Goal: Task Accomplishment & Management: Use online tool/utility

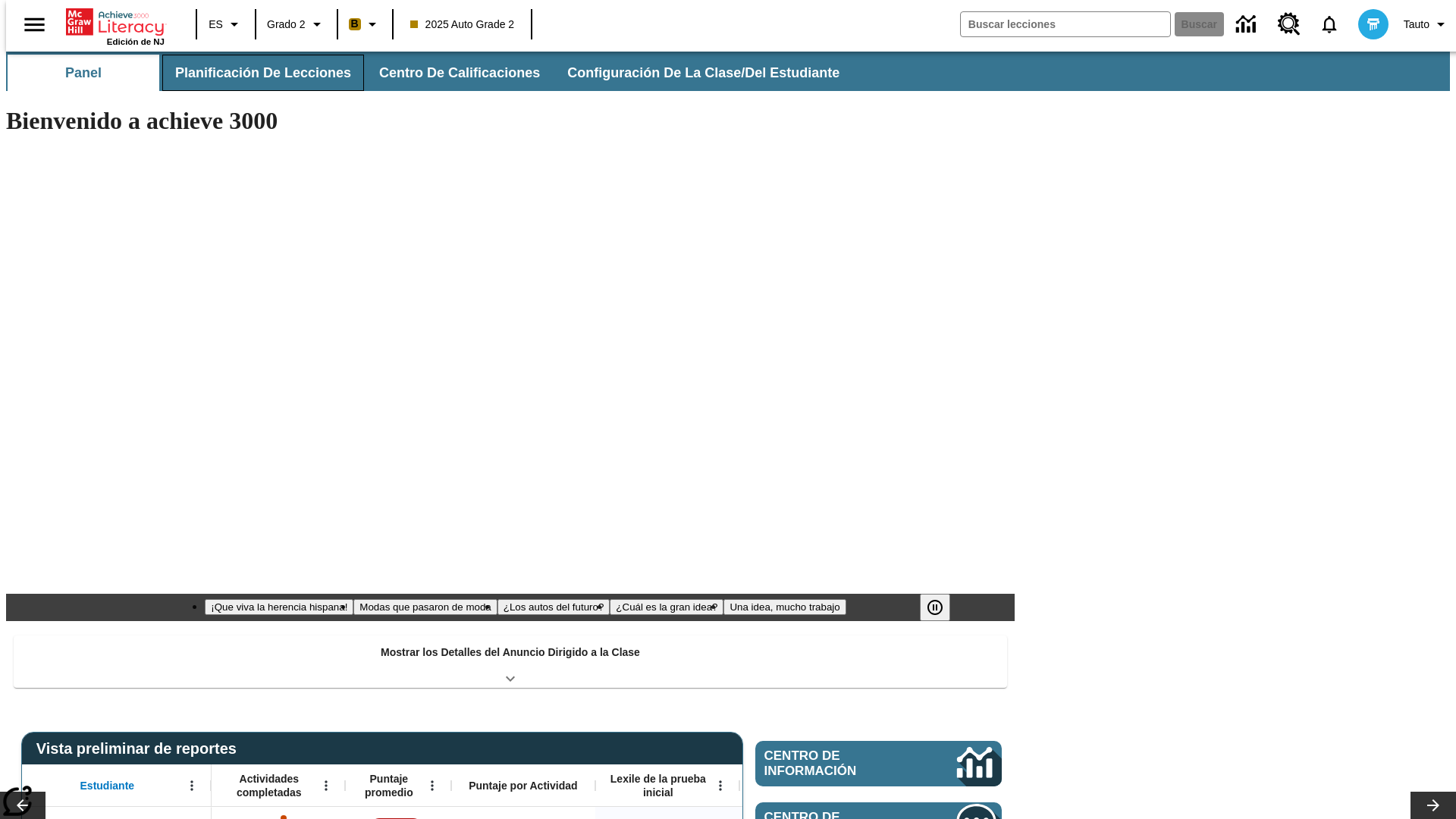
click at [254, 73] on button "Planificación de lecciones" at bounding box center [263, 73] width 202 height 36
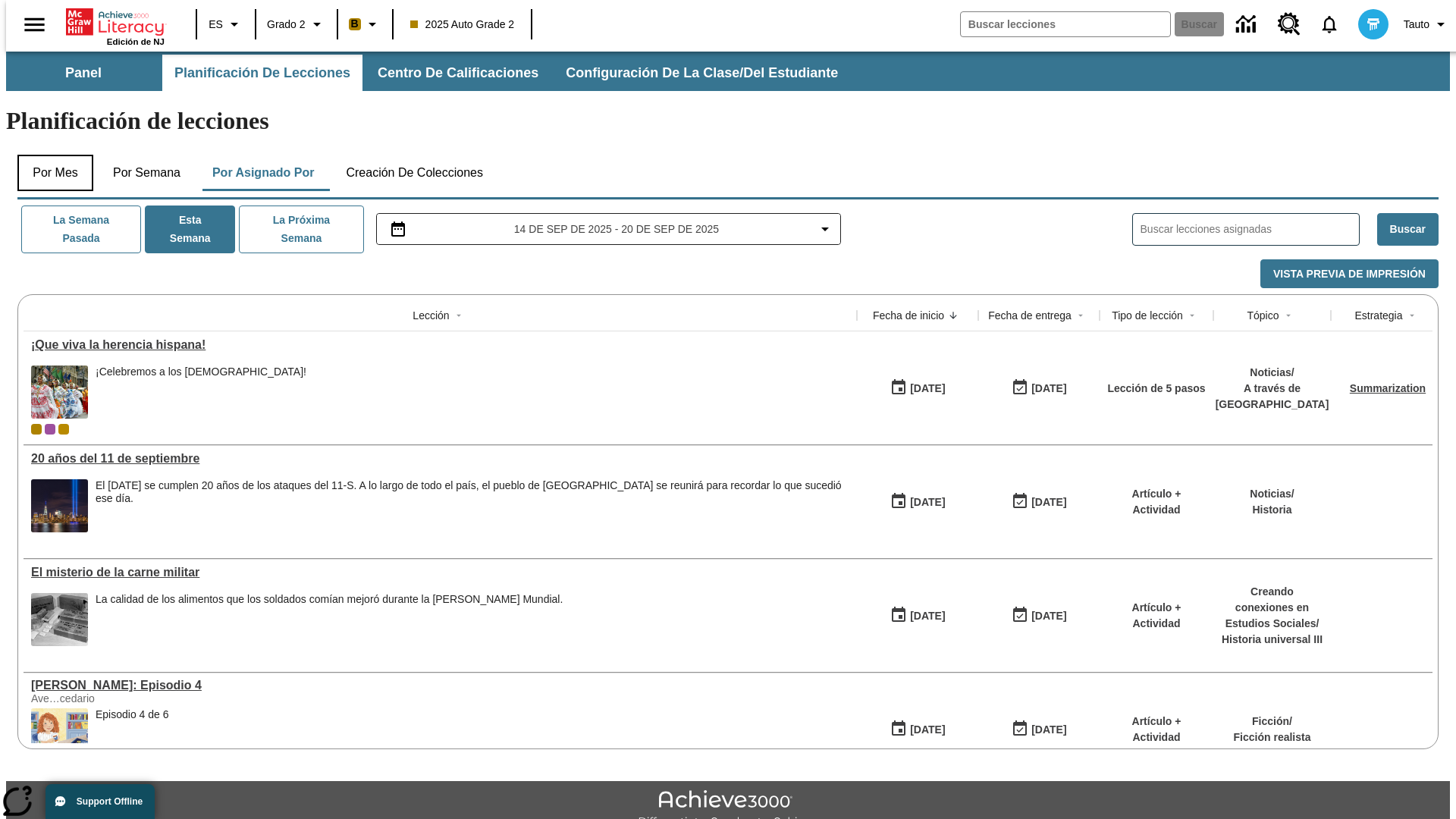
click at [49, 154] on button "Por mes" at bounding box center [56, 172] width 76 height 36
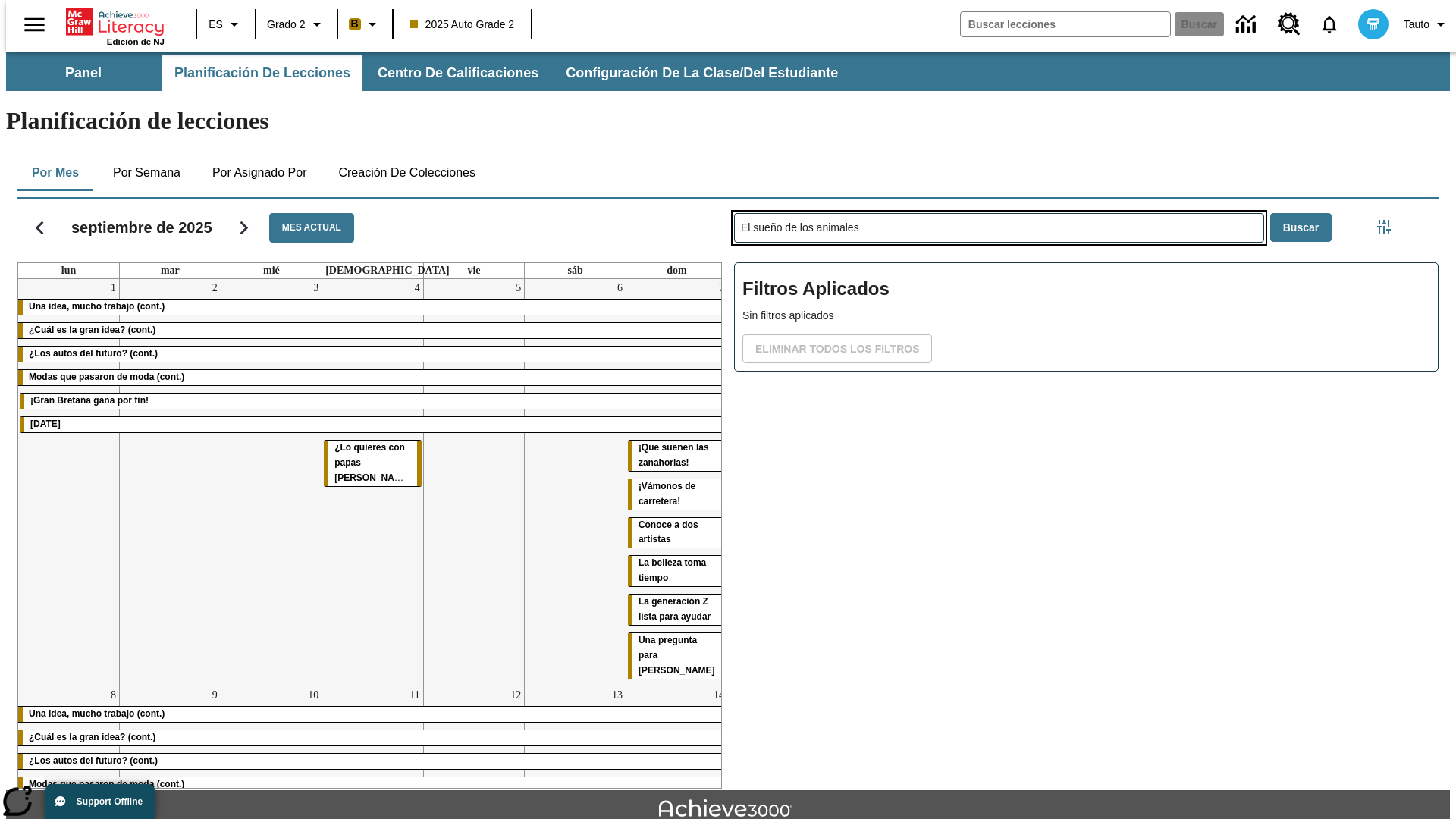
type input "El sueño de los animales"
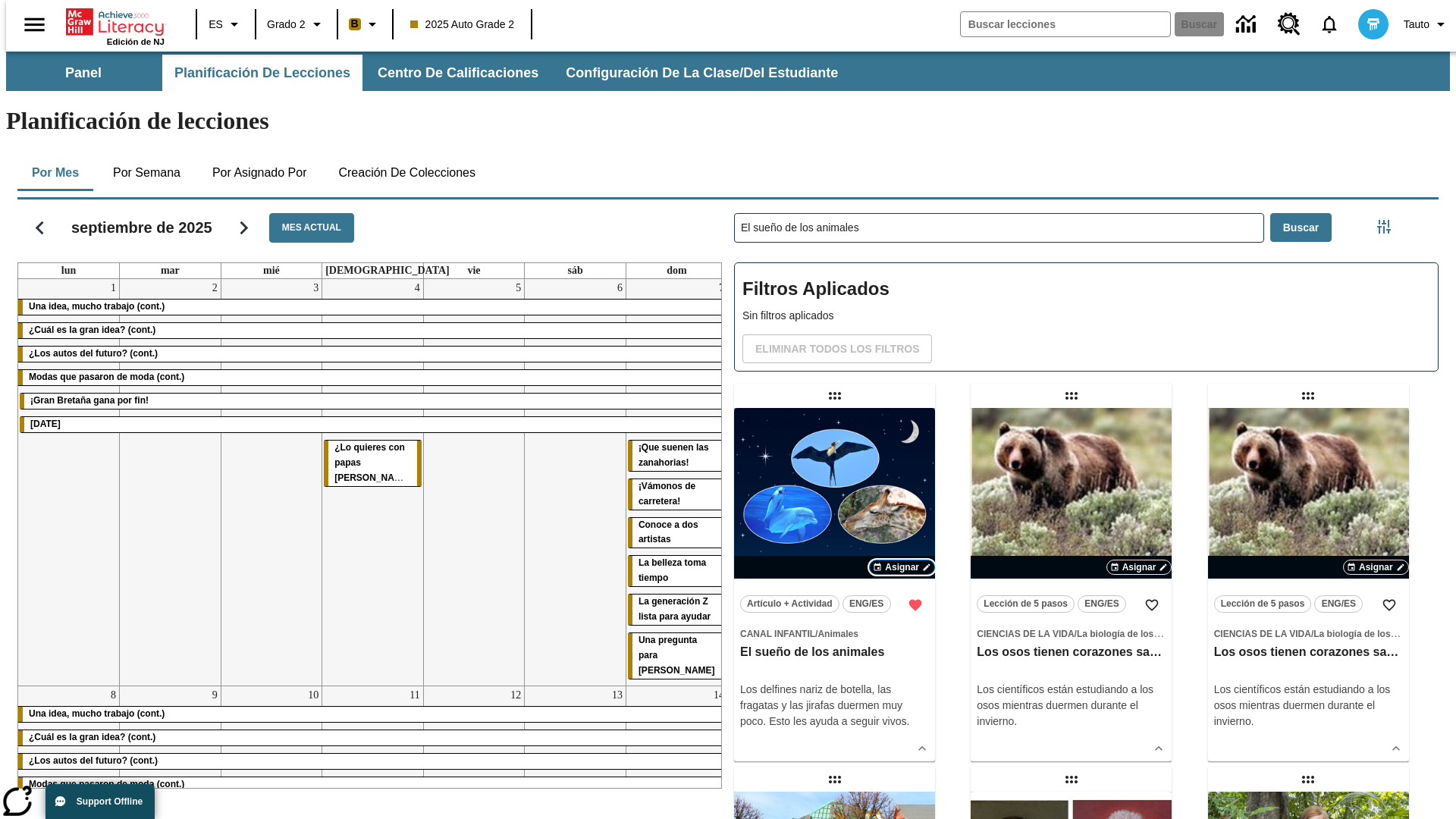
click at [902, 561] on span "Asignar" at bounding box center [902, 567] width 34 height 14
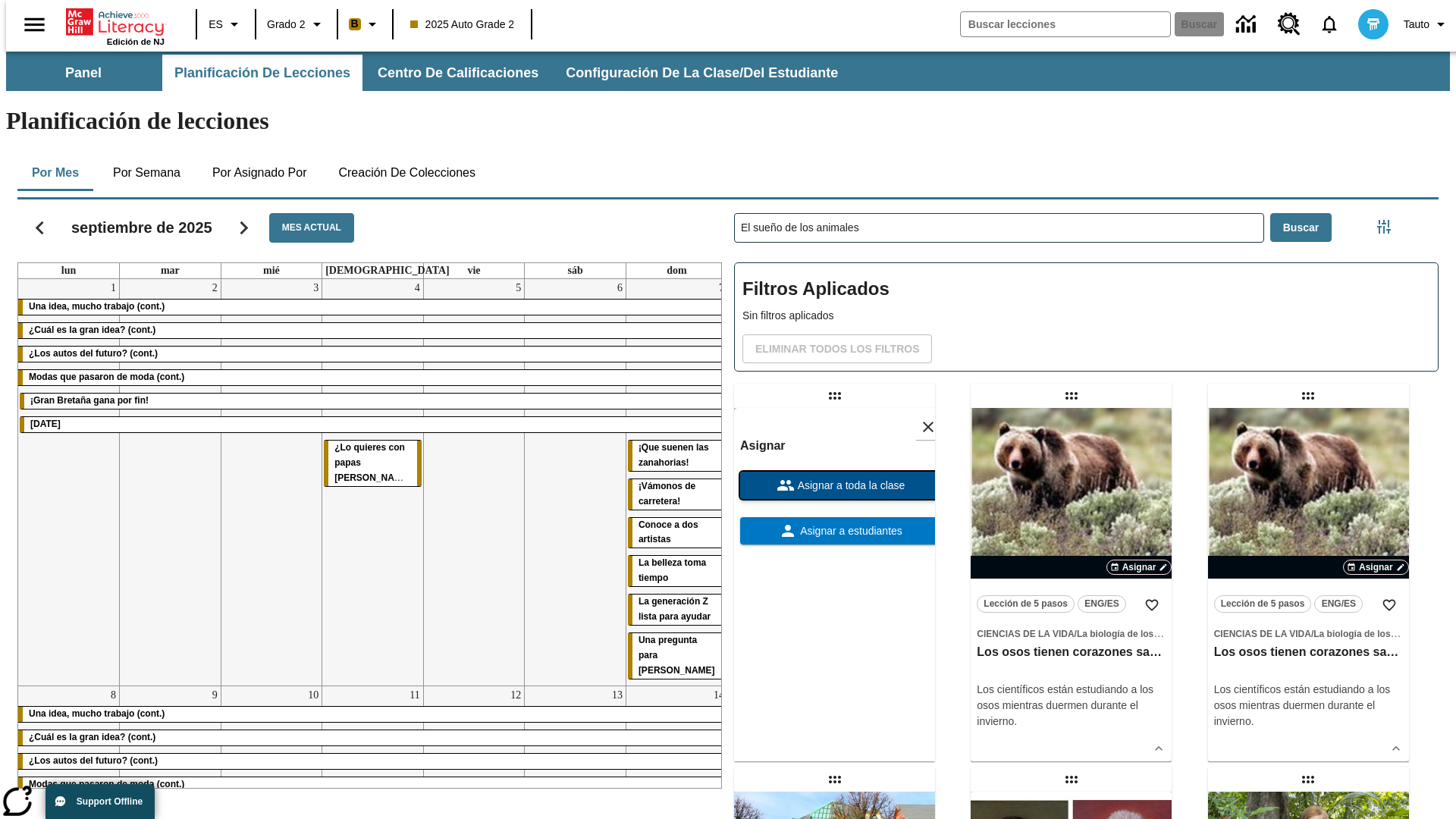
click at [834, 478] on span "Asignar a toda la clase" at bounding box center [850, 485] width 111 height 16
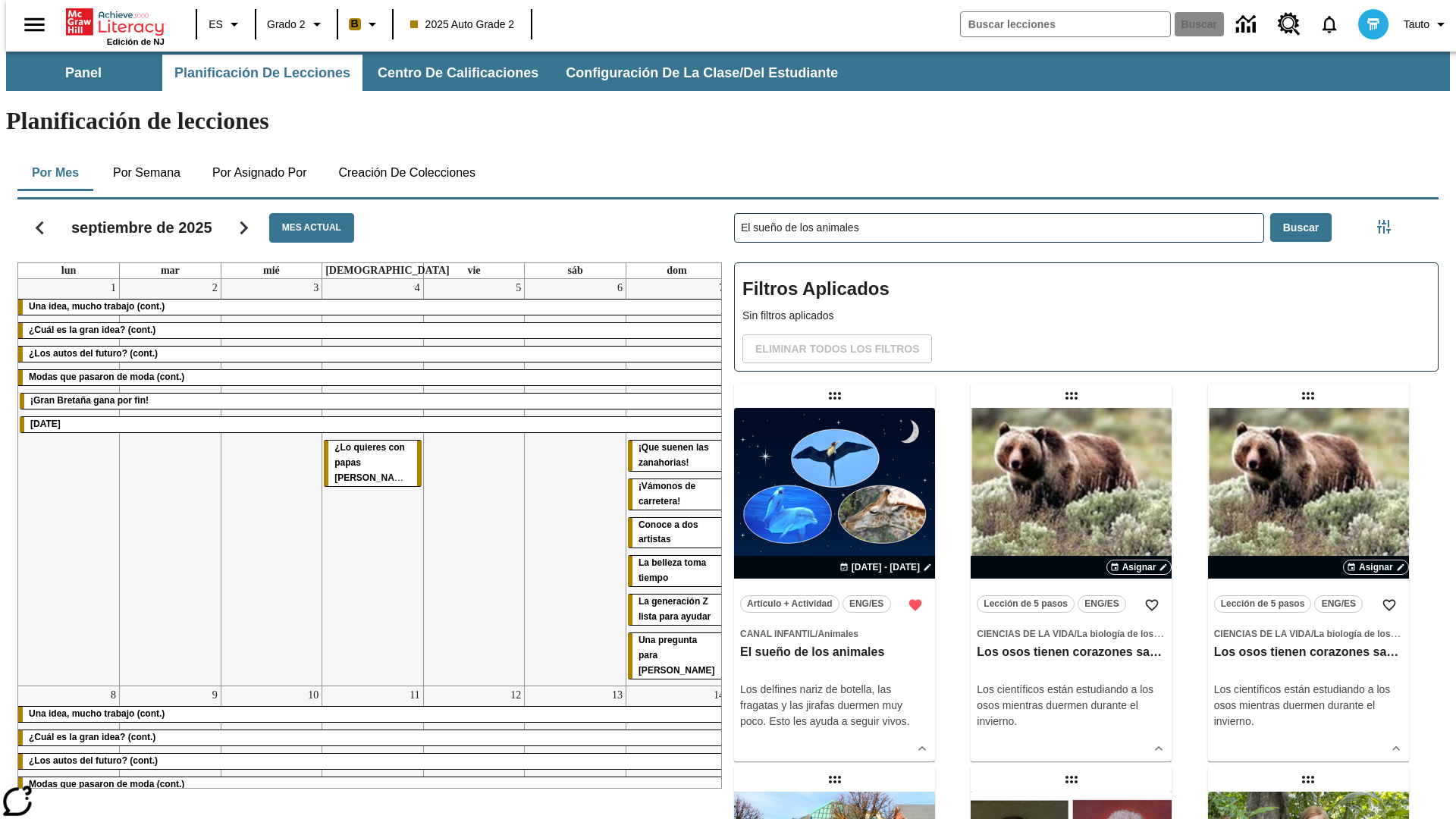
scroll to position [16, 0]
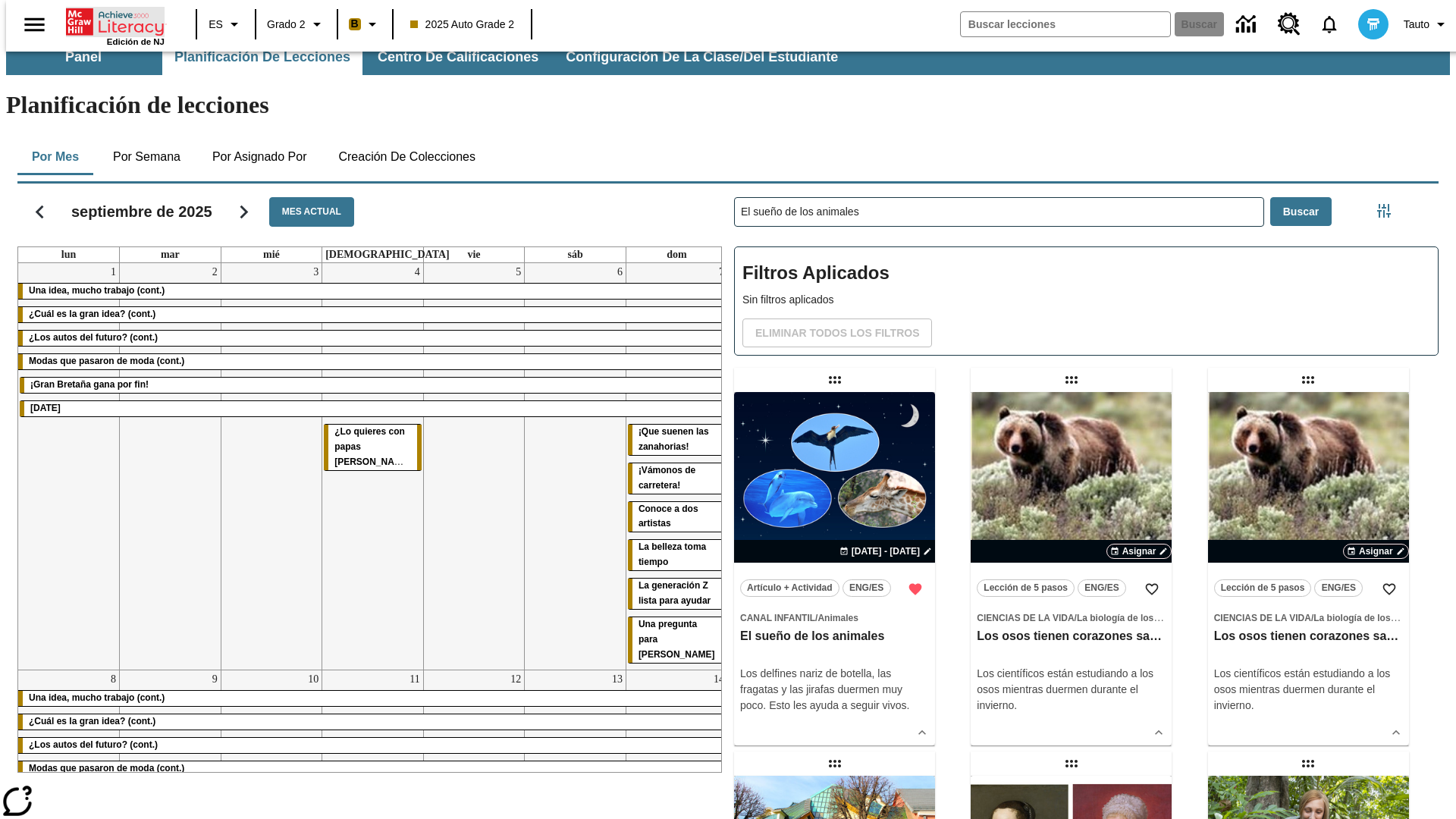
click at [109, 20] on icon "Portada" at bounding box center [116, 21] width 100 height 31
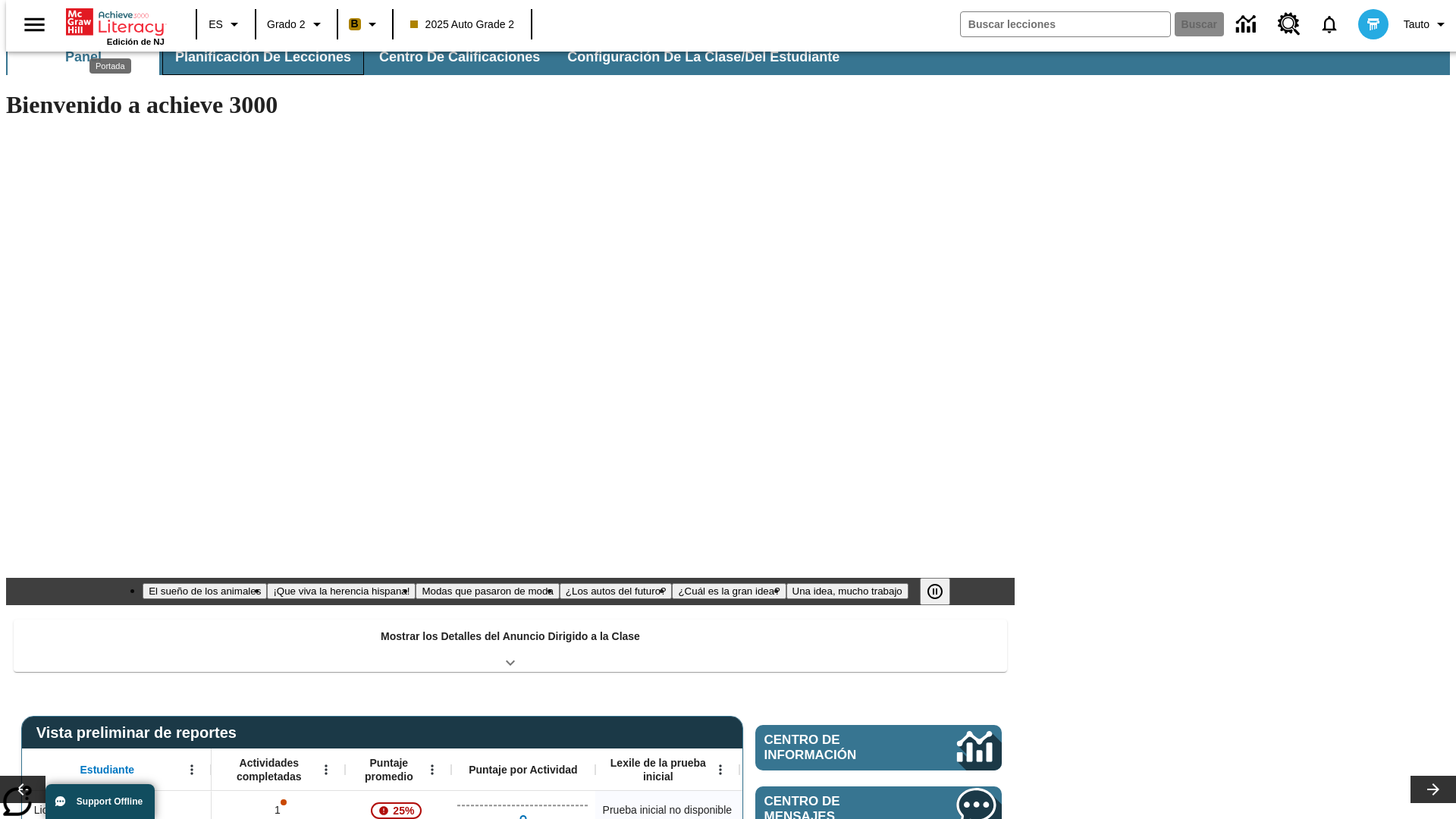
click at [254, 57] on button "Planificación de lecciones" at bounding box center [263, 57] width 202 height 36
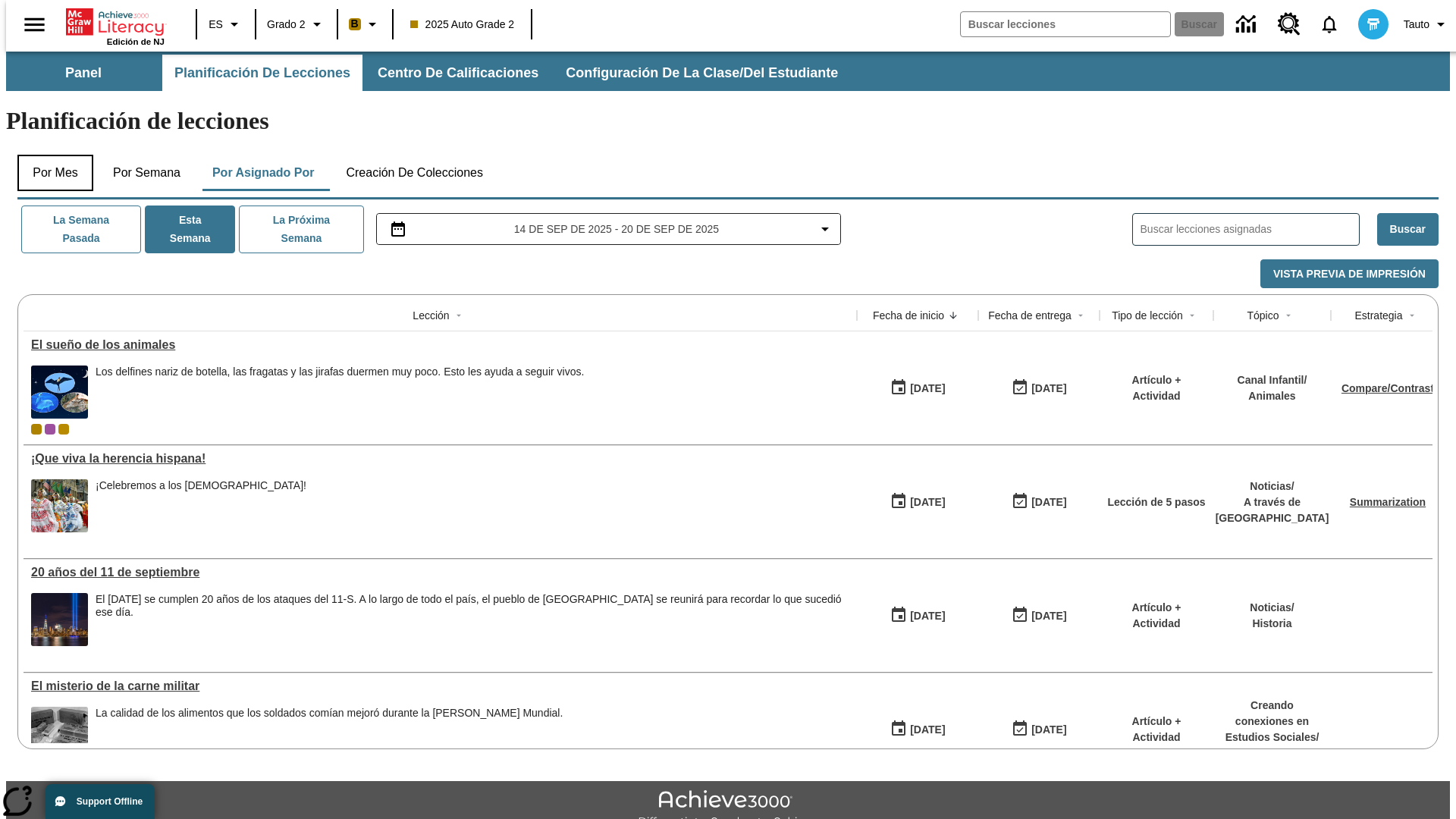
click at [49, 154] on button "Por mes" at bounding box center [56, 172] width 76 height 36
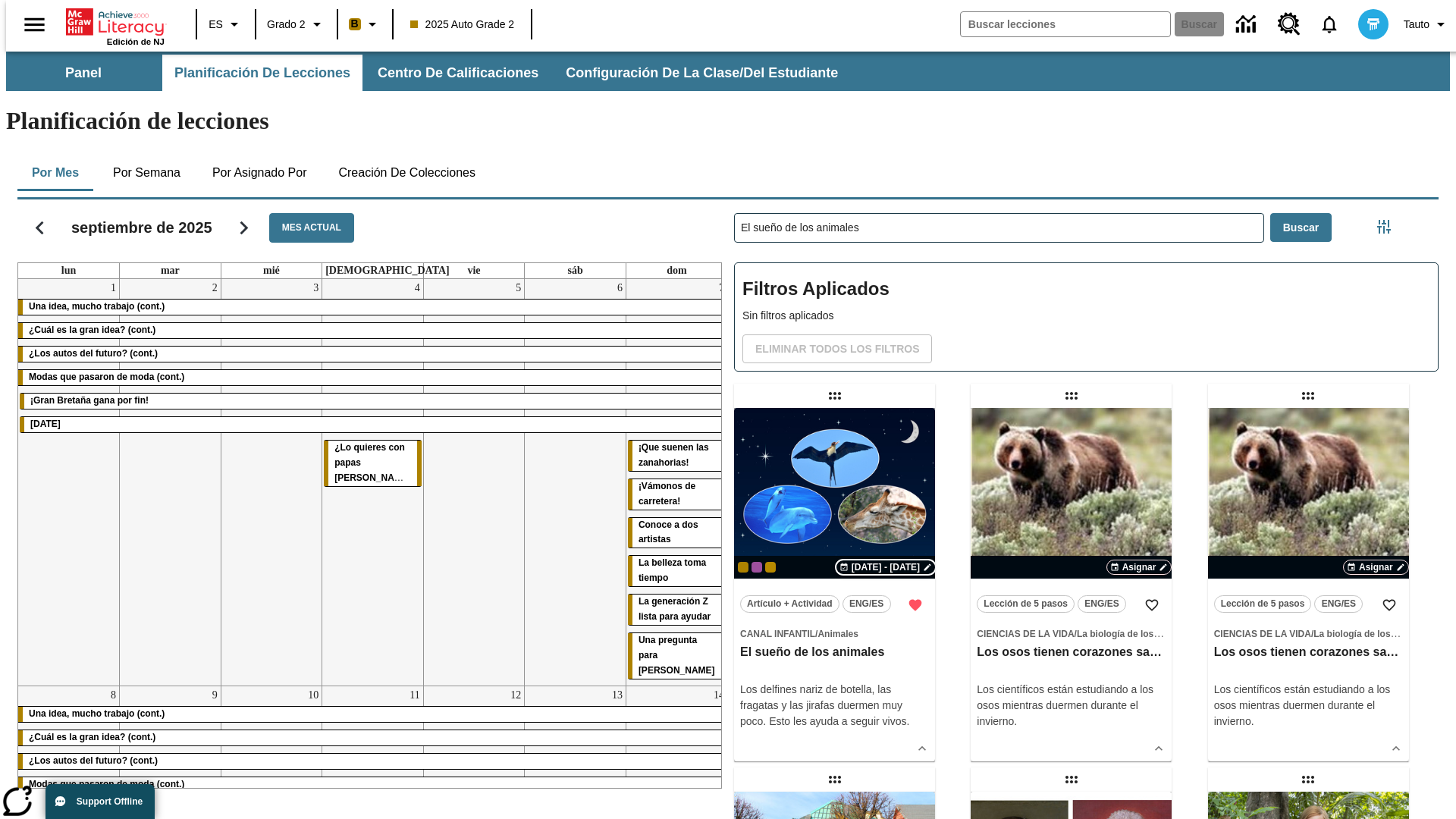
click at [883, 561] on span "[DATE] - [DATE]" at bounding box center [885, 567] width 68 height 14
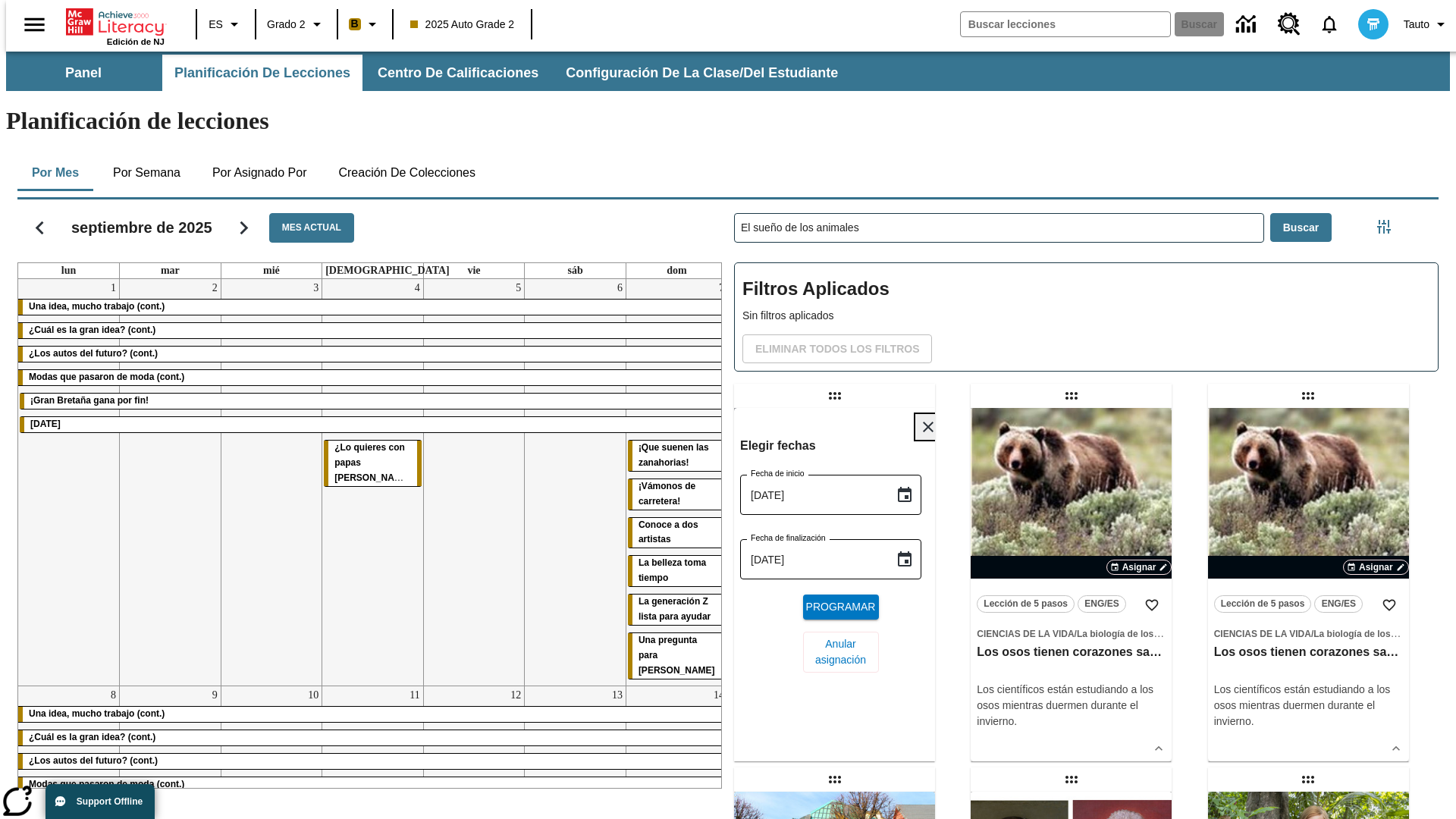
scroll to position [573, 0]
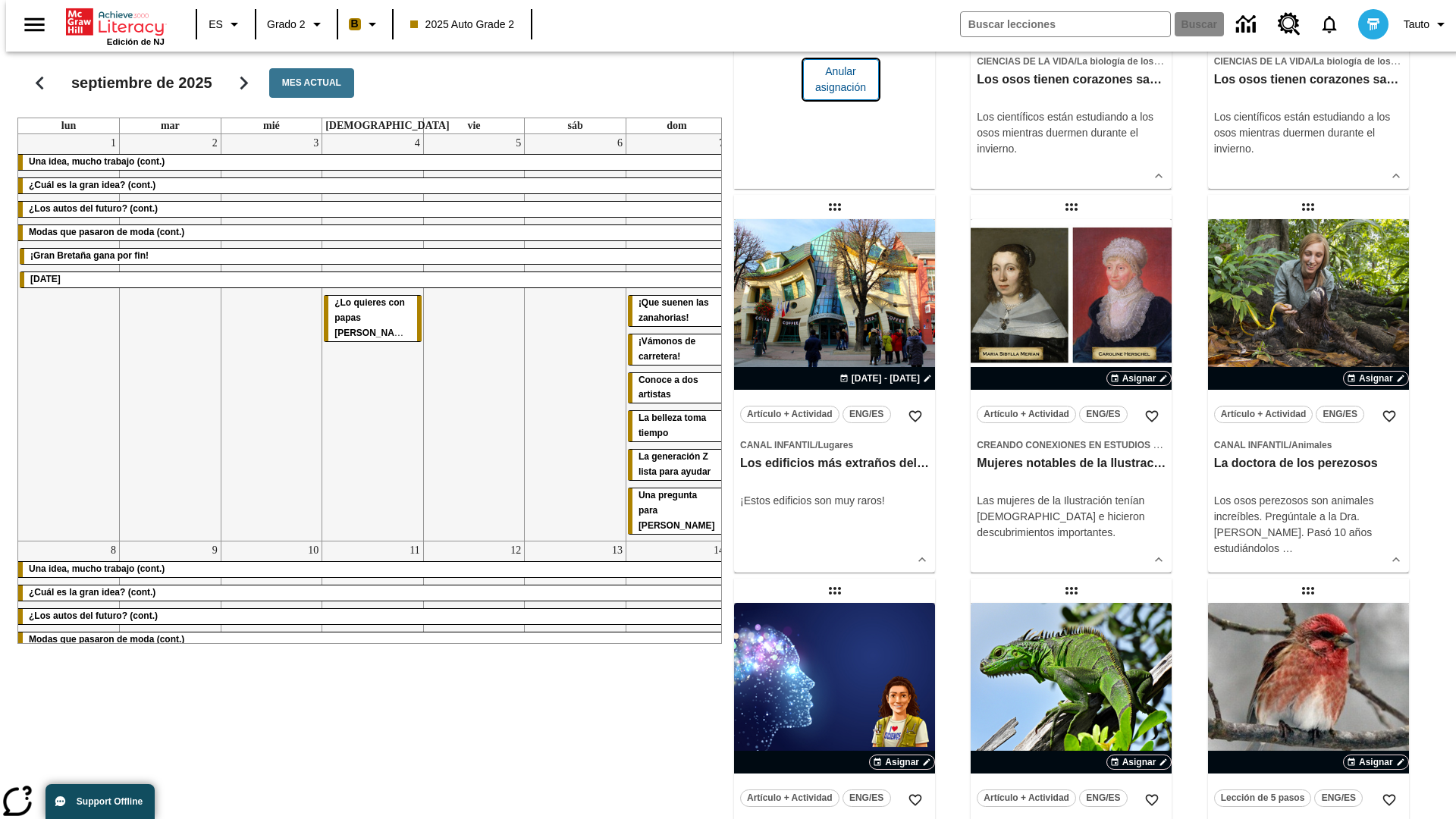
click at [834, 96] on span "Anular asignación" at bounding box center [841, 80] width 51 height 32
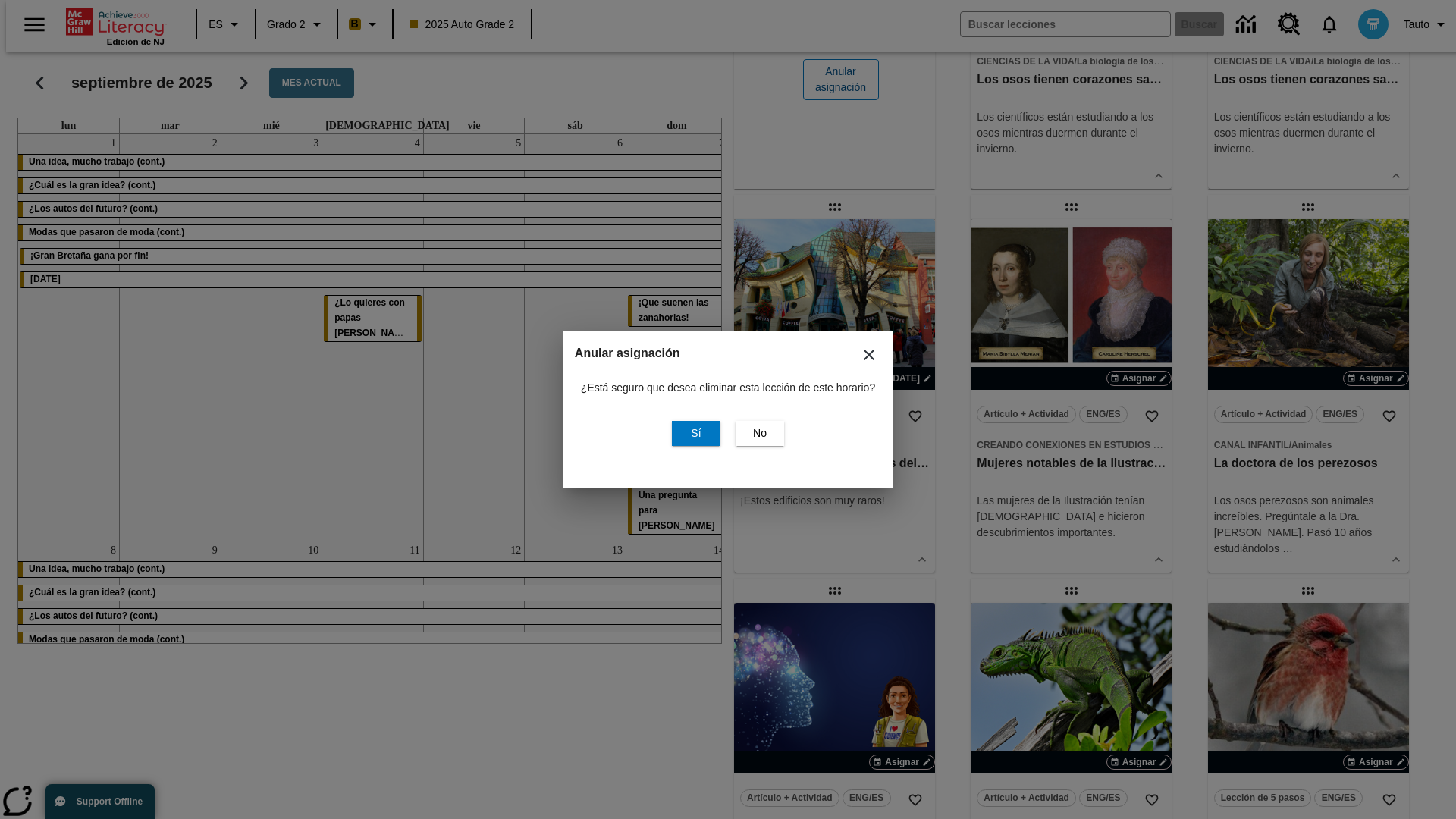
scroll to position [0, 0]
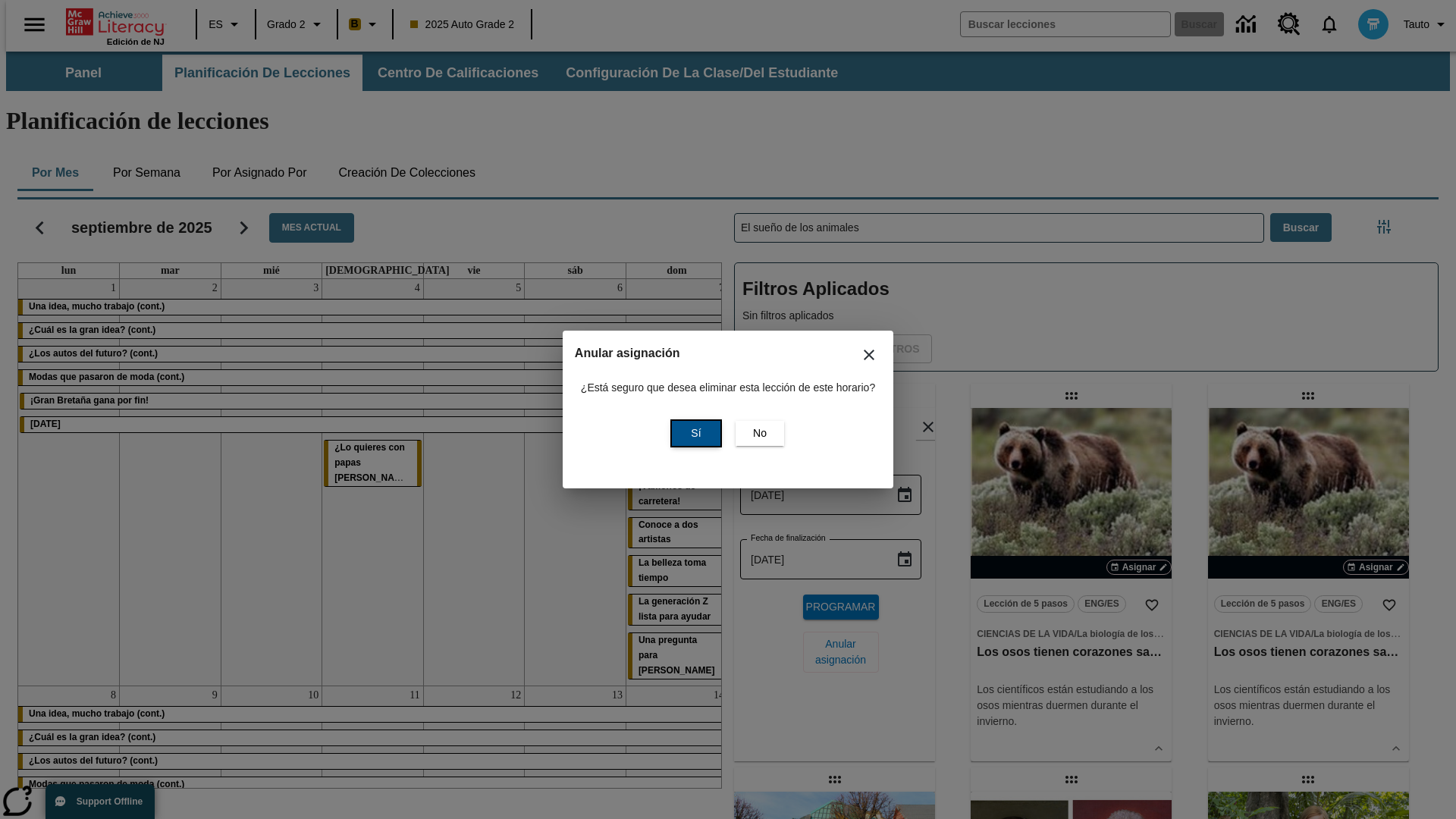
click at [694, 433] on span "Sí" at bounding box center [695, 433] width 10 height 16
